Goal: Task Accomplishment & Management: Use online tool/utility

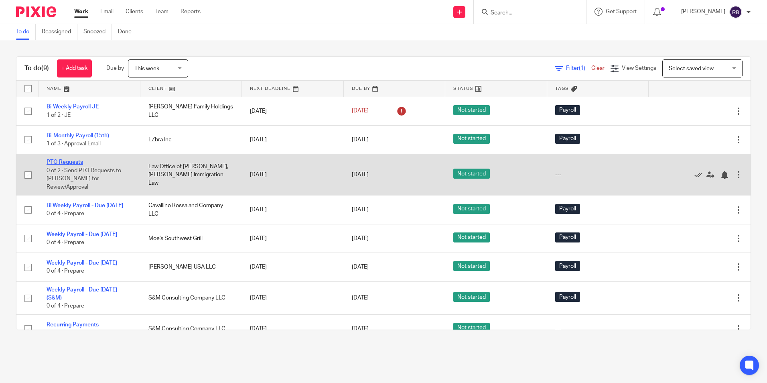
click at [56, 161] on link "PTO Requests" at bounding box center [65, 162] width 36 height 6
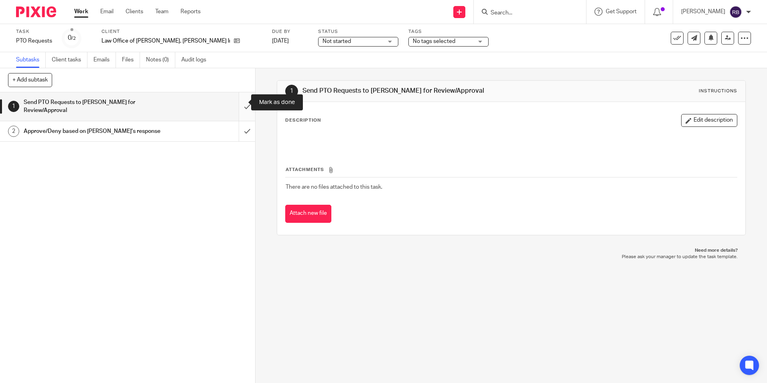
click at [241, 101] on input "submit" at bounding box center [127, 106] width 255 height 28
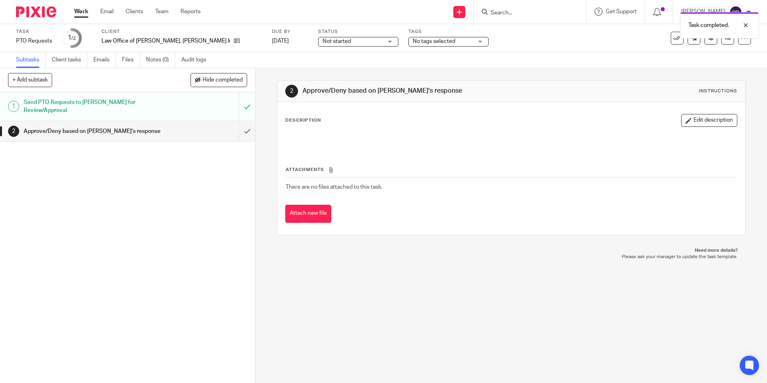
click at [79, 9] on link "Work" at bounding box center [81, 12] width 14 height 8
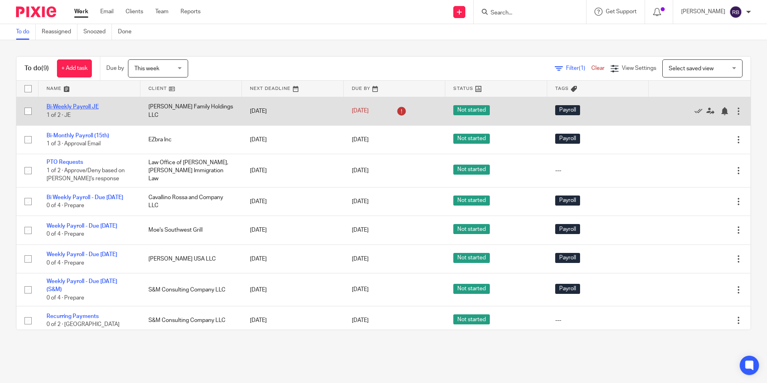
click at [83, 105] on link "Bi-Weekly Payroll JE" at bounding box center [73, 107] width 52 height 6
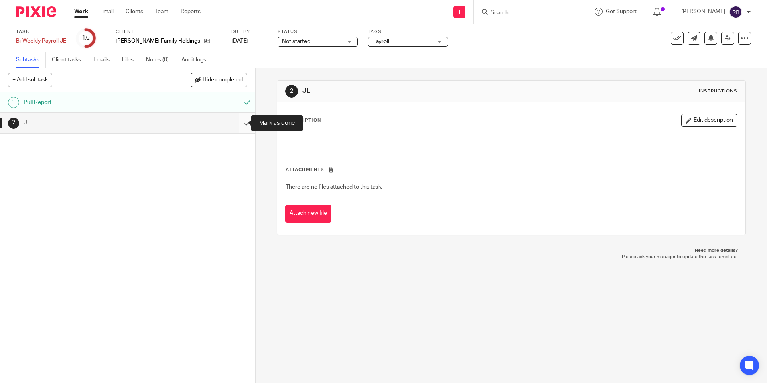
click at [241, 121] on input "submit" at bounding box center [127, 123] width 255 height 20
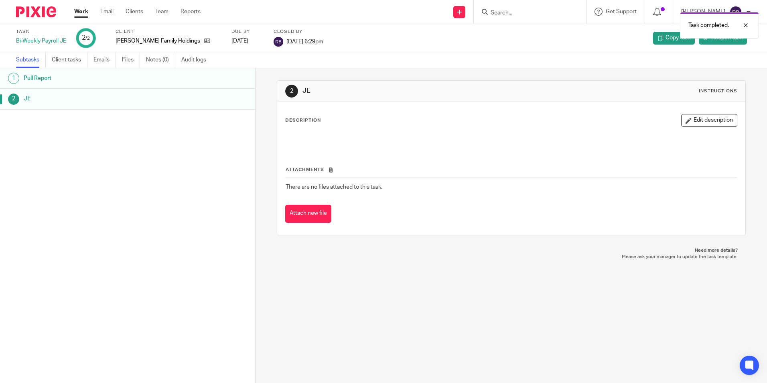
click at [81, 10] on link "Work" at bounding box center [81, 12] width 14 height 8
